Goal: Task Accomplishment & Management: Use online tool/utility

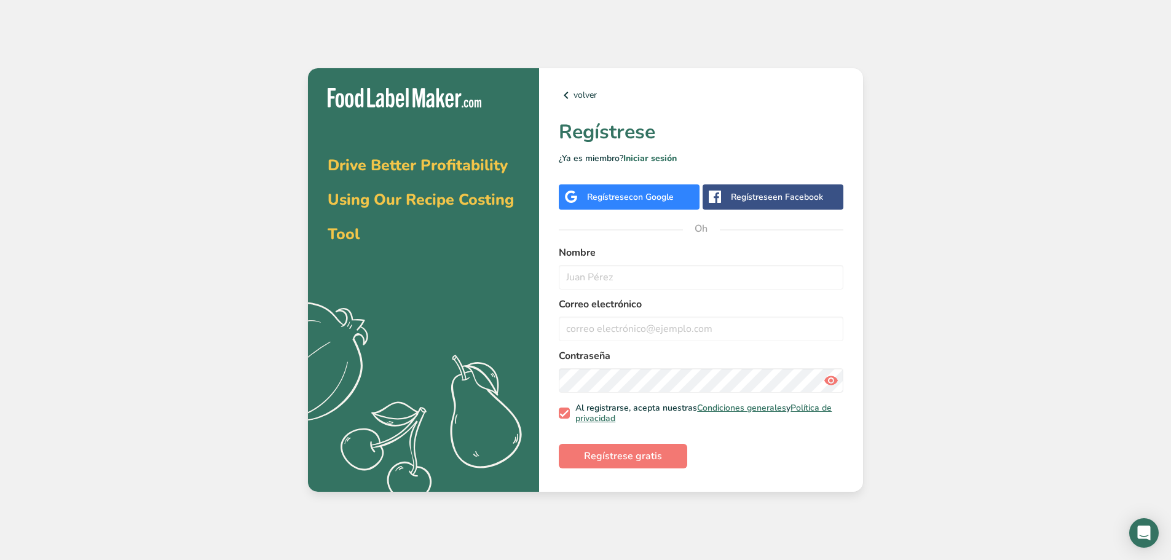
click at [661, 199] on font "con Google" at bounding box center [651, 197] width 45 height 12
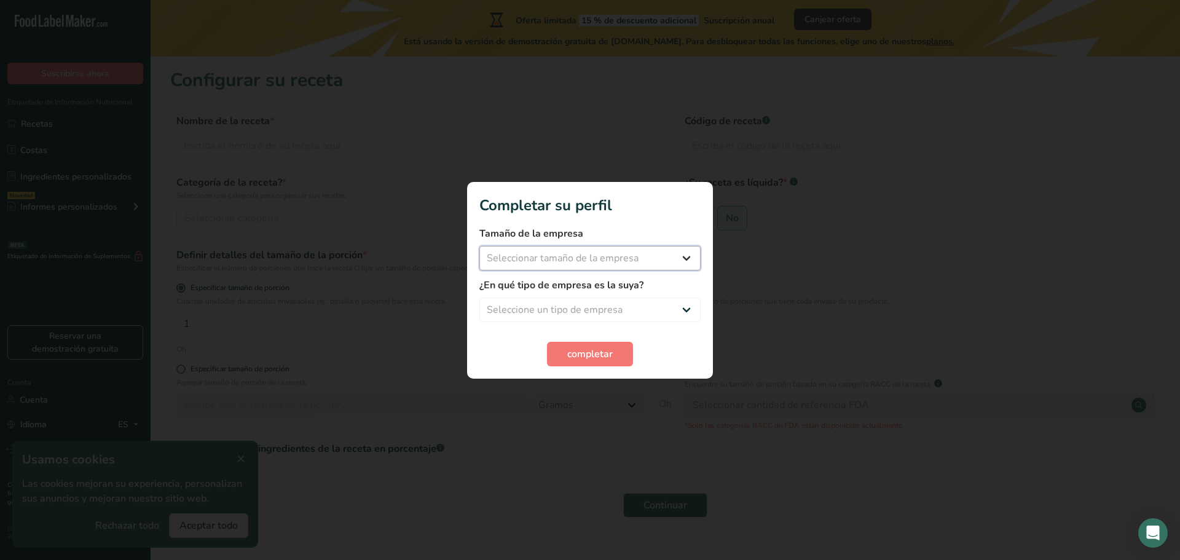
click at [685, 262] on select "Seleccionar tamaño de la empresa Menos de 10 empleados De 10 a 50 empleados De …" at bounding box center [589, 258] width 221 height 25
select select "1"
click at [479, 246] on select "Seleccionar tamaño de la empresa Menos de 10 empleados De 10 a 50 empleados De …" at bounding box center [589, 258] width 221 height 25
click at [684, 307] on select "Seleccione un tipo de empresa Fabricante de alimentos envasados Restaurante y c…" at bounding box center [589, 309] width 221 height 25
select select "1"
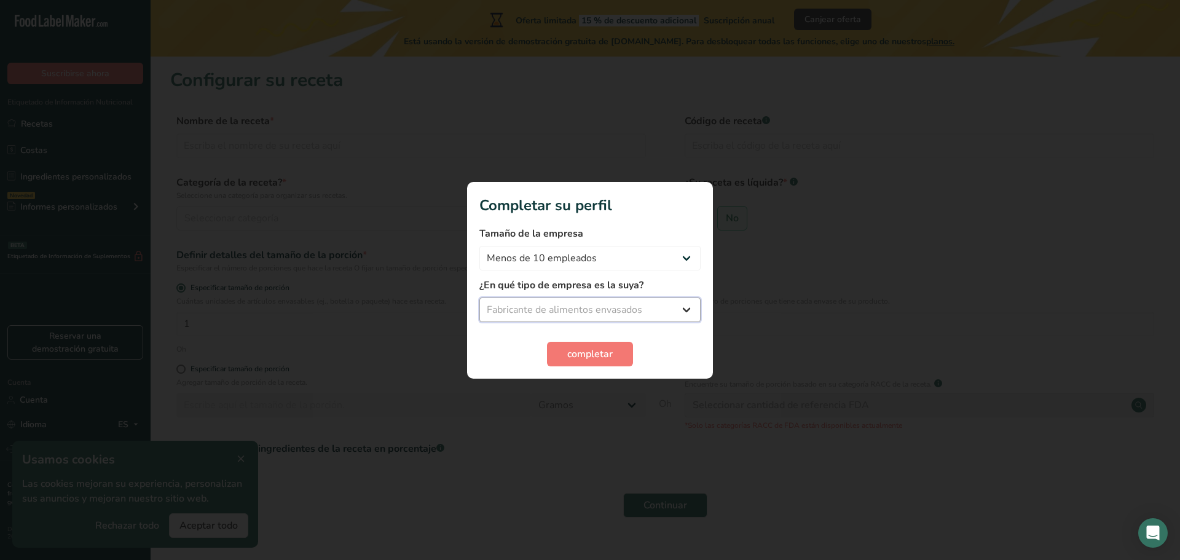
click at [479, 297] on select "Seleccione un tipo de empresa Fabricante de alimentos envasados Restaurante y c…" at bounding box center [589, 309] width 221 height 25
click at [630, 354] on button "completar" at bounding box center [590, 354] width 86 height 25
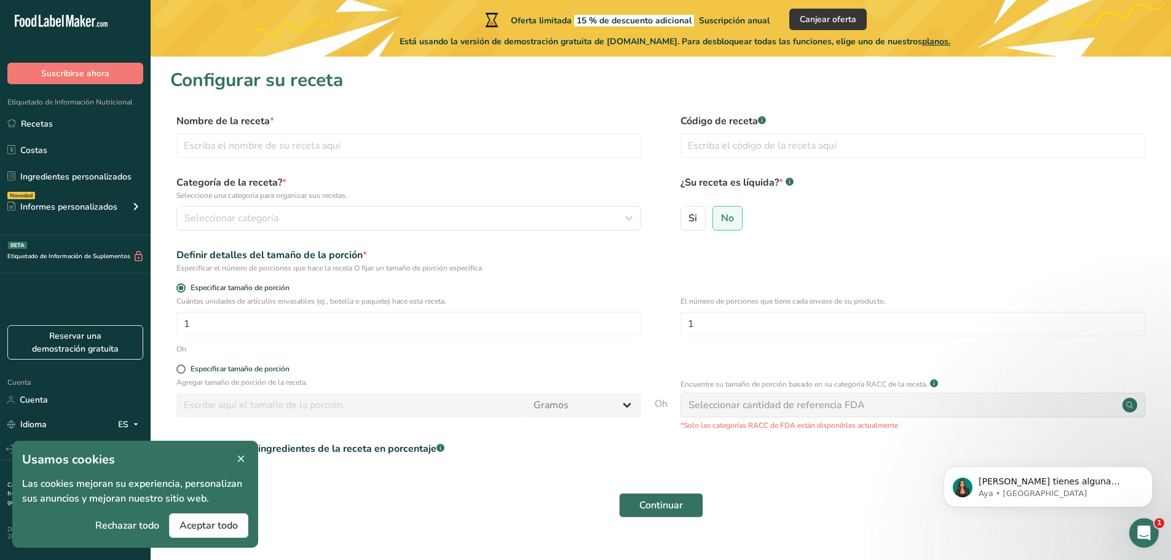
click at [950, 44] on font "planos." at bounding box center [936, 42] width 28 height 12
click at [308, 143] on input "text" at bounding box center [408, 145] width 465 height 25
type input "b"
type input "Bomba [PERSON_NAME] [PERSON_NAME]"
click at [754, 144] on input "text" at bounding box center [912, 145] width 465 height 25
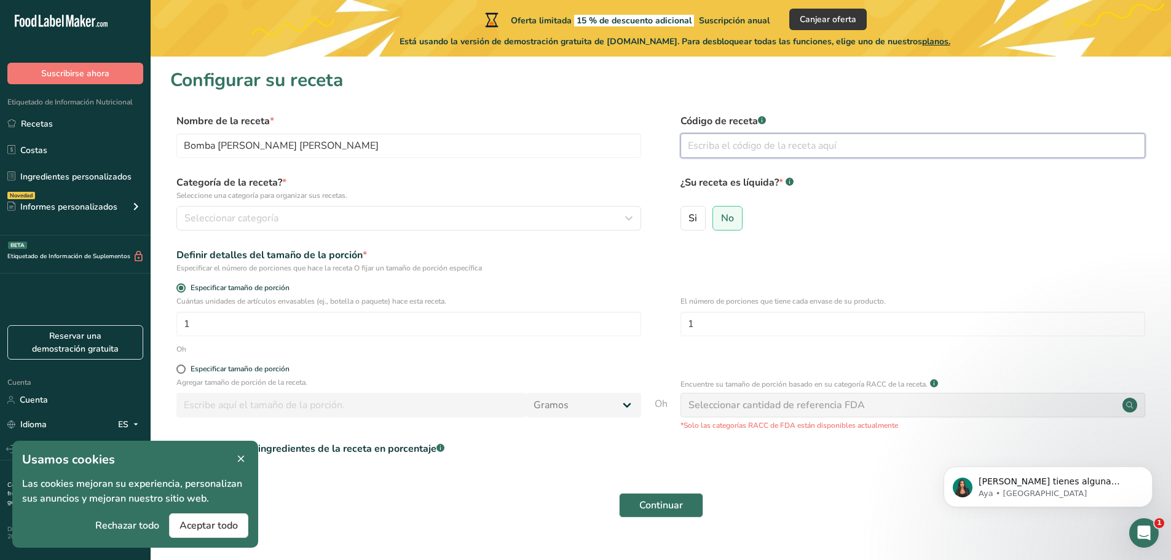
type input "0"
type input "1"
click at [232, 215] on font "Seleccionar categoría" at bounding box center [231, 218] width 94 height 14
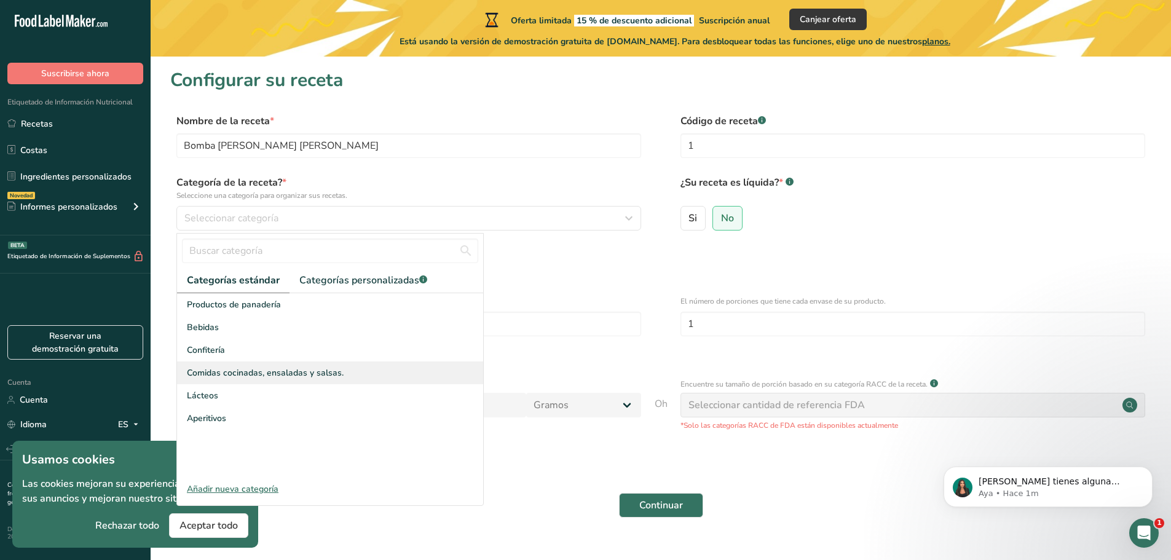
click at [329, 366] on span "Comidas cocinadas, ensaladas y salsas." at bounding box center [265, 372] width 157 height 13
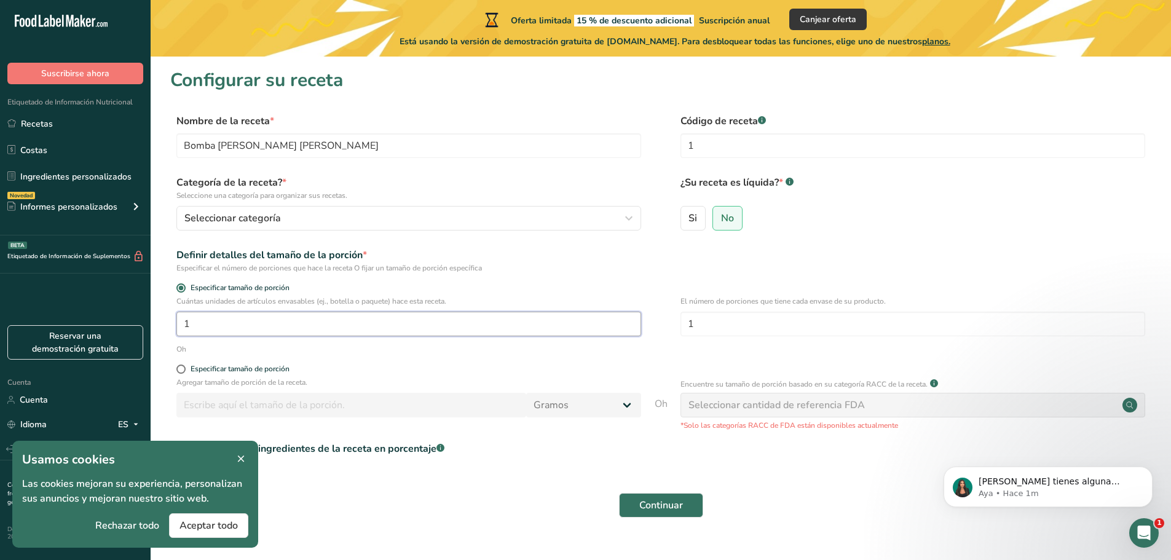
click at [231, 326] on input "1" at bounding box center [408, 324] width 465 height 25
